Goal: Navigation & Orientation: Find specific page/section

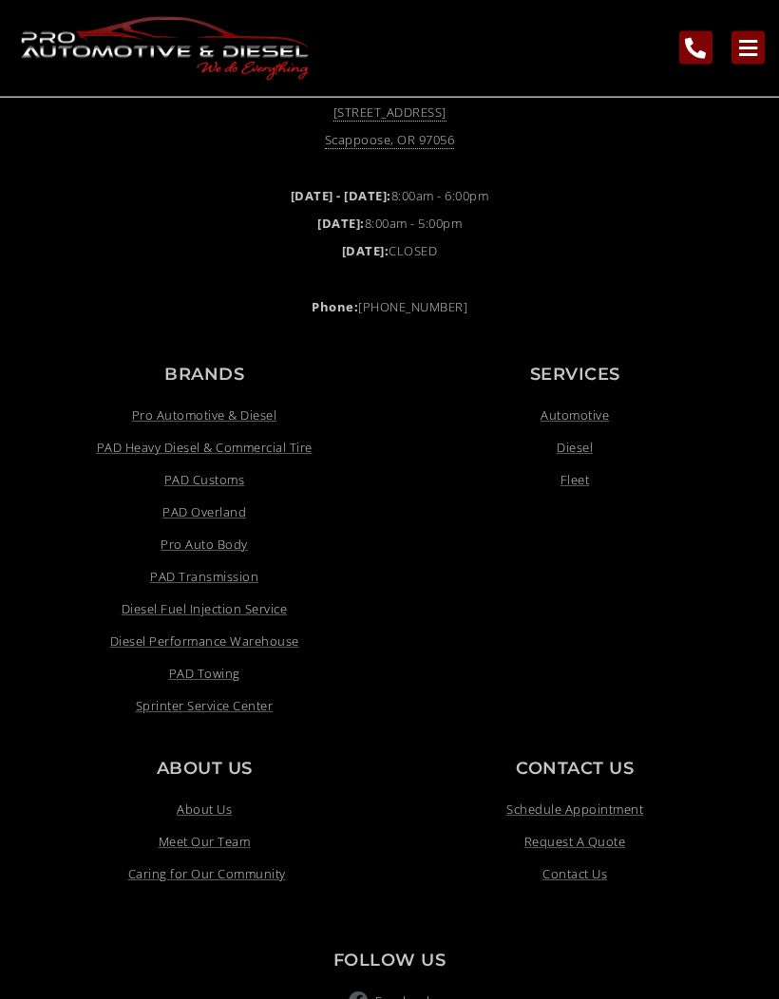
scroll to position [1452, 0]
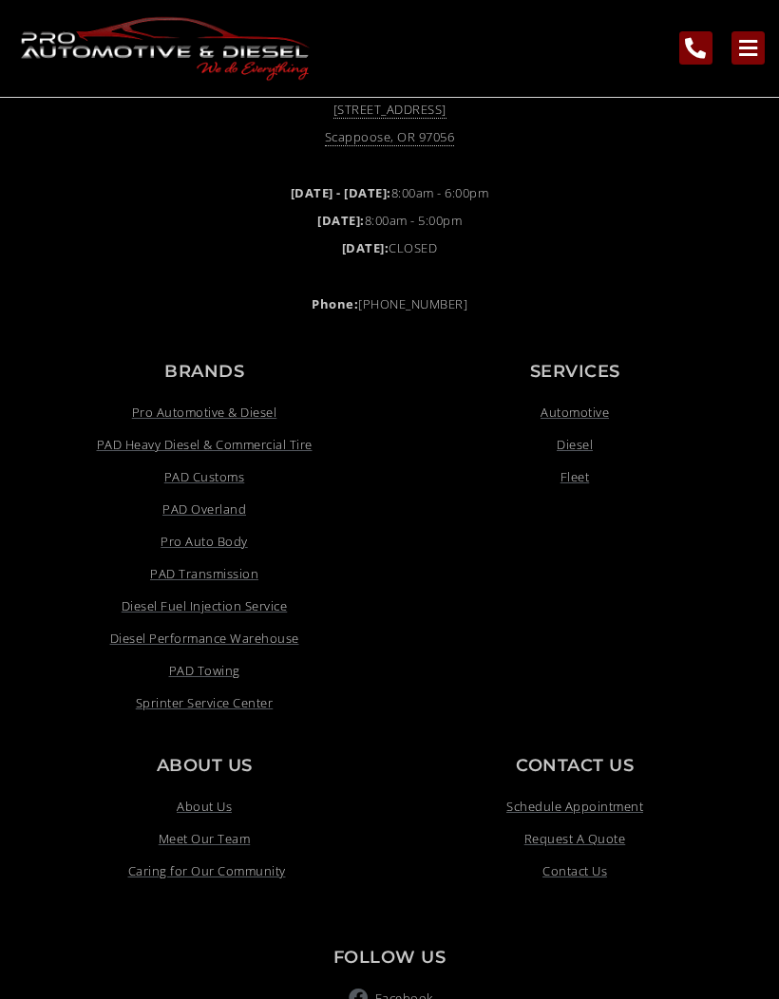
click at [180, 850] on span "Meet Our Team" at bounding box center [205, 838] width 92 height 23
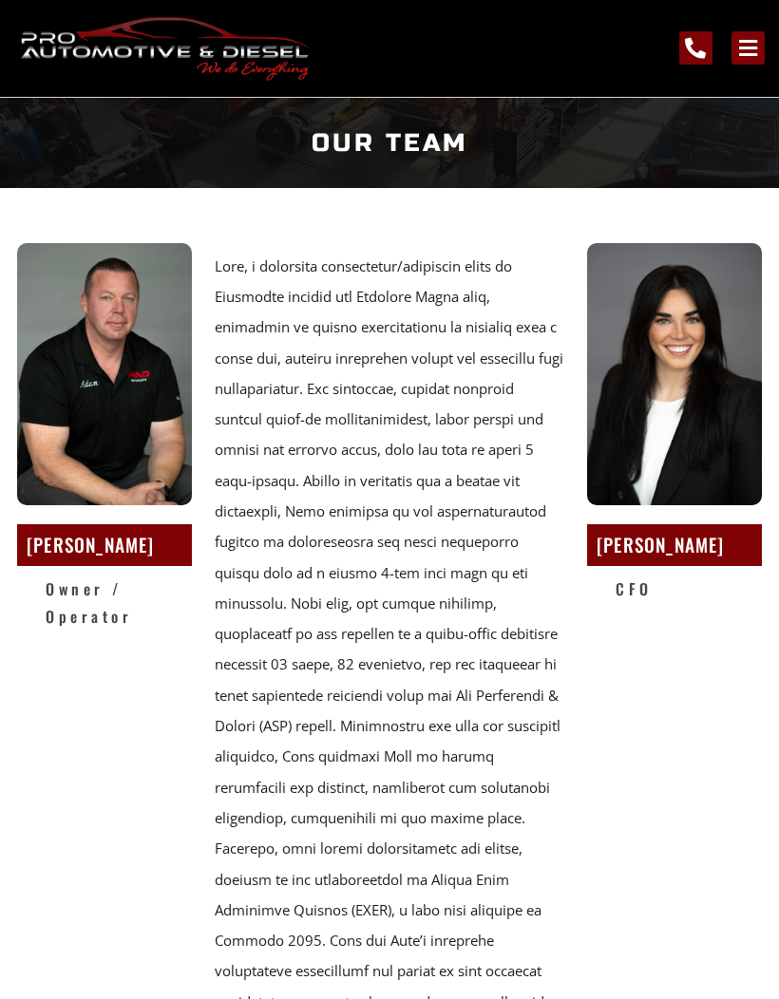
click at [77, 410] on img at bounding box center [104, 374] width 175 height 262
click at [99, 544] on h2 "Adam Ofstad" at bounding box center [105, 545] width 156 height 33
click at [57, 592] on h2 "Owner / Operator" at bounding box center [119, 603] width 146 height 55
click at [746, 38] on icon "main navigation menu" at bounding box center [747, 48] width 21 height 21
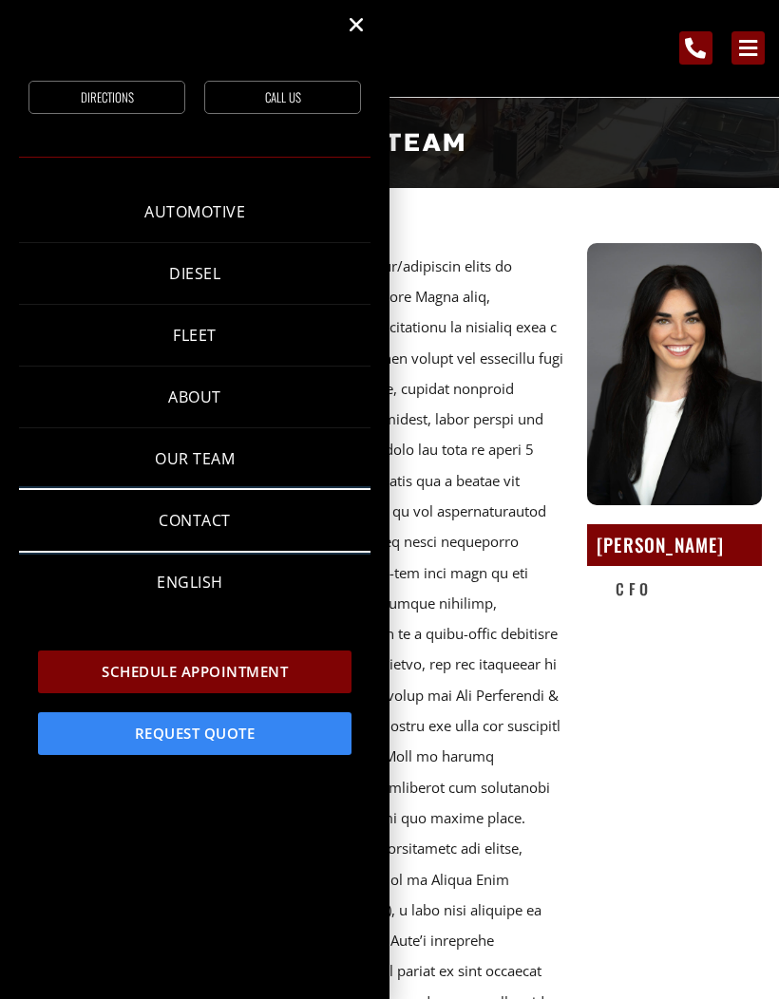
click at [181, 518] on link "Contact" at bounding box center [194, 520] width 351 height 61
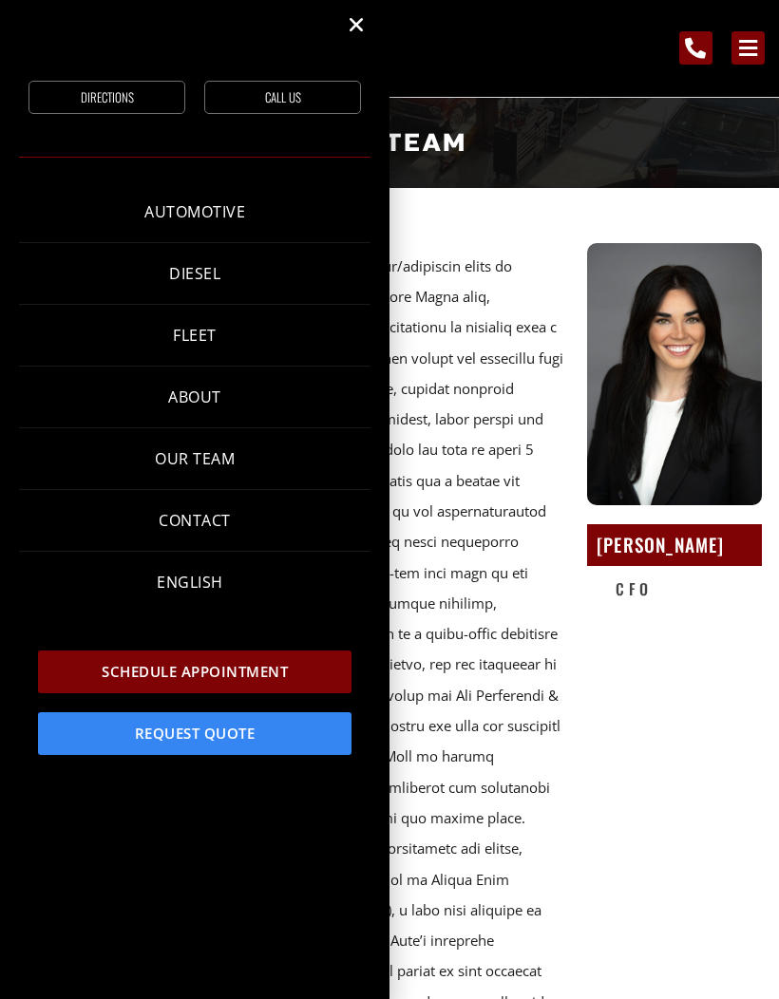
click at [657, 756] on div "Lily Ofstad CFO" at bounding box center [674, 696] width 190 height 920
click at [186, 397] on link "About" at bounding box center [194, 397] width 351 height 61
click at [479, 230] on section "Adam Ofstad Owner / Operator Lily Ofstad CFO" at bounding box center [389, 695] width 779 height 939
click at [186, 391] on link "About" at bounding box center [194, 397] width 351 height 61
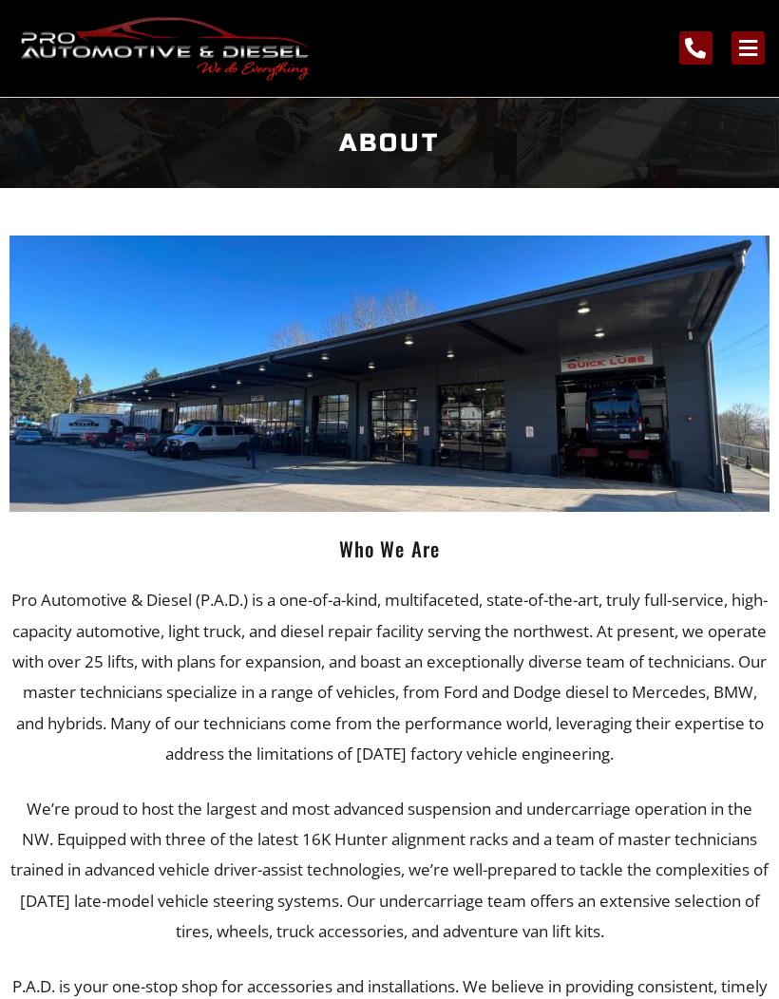
click at [744, 57] on icon "main navigation menu" at bounding box center [747, 48] width 21 height 21
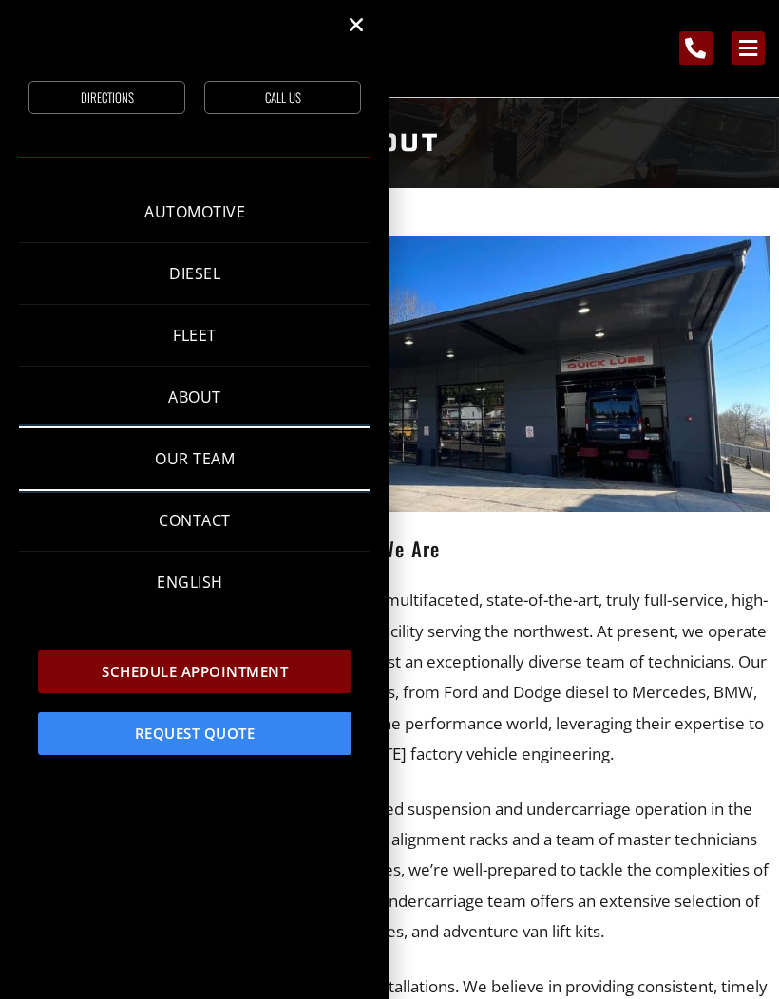
click at [173, 455] on link "Our Team" at bounding box center [194, 458] width 351 height 61
